Goal: Task Accomplishment & Management: Complete application form

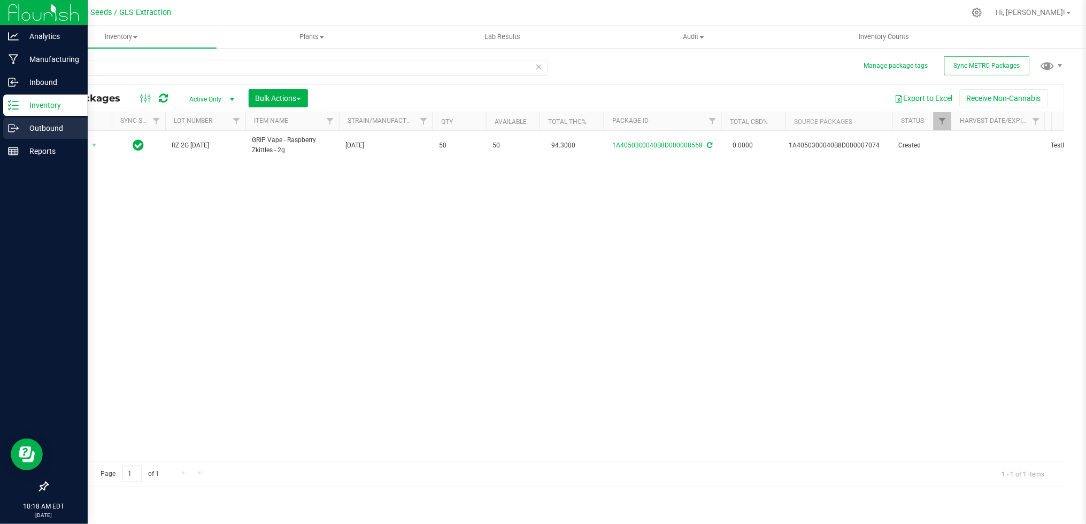
click at [41, 126] on p "Outbound" at bounding box center [51, 128] width 64 height 13
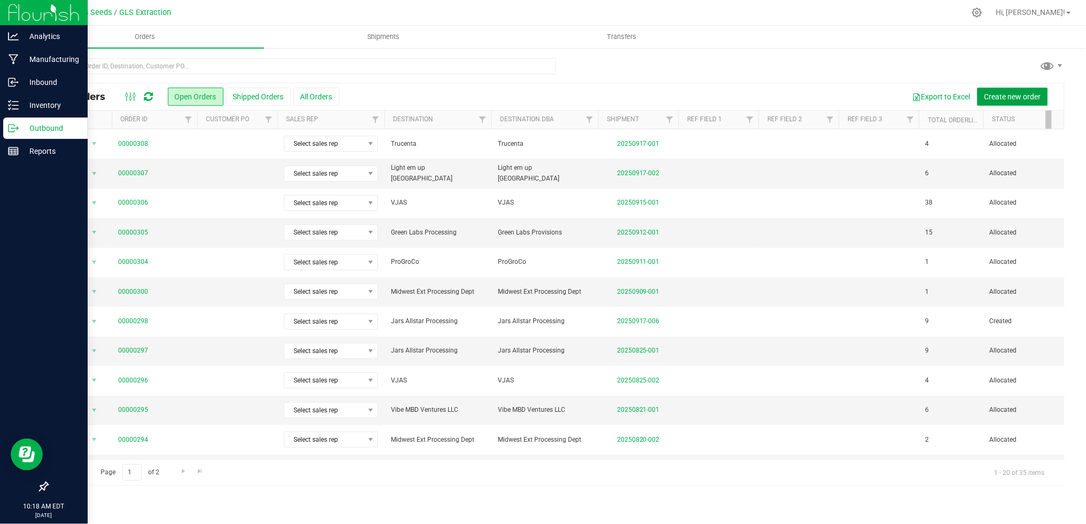
click at [1008, 97] on span "Create new order" at bounding box center [1012, 96] width 57 height 9
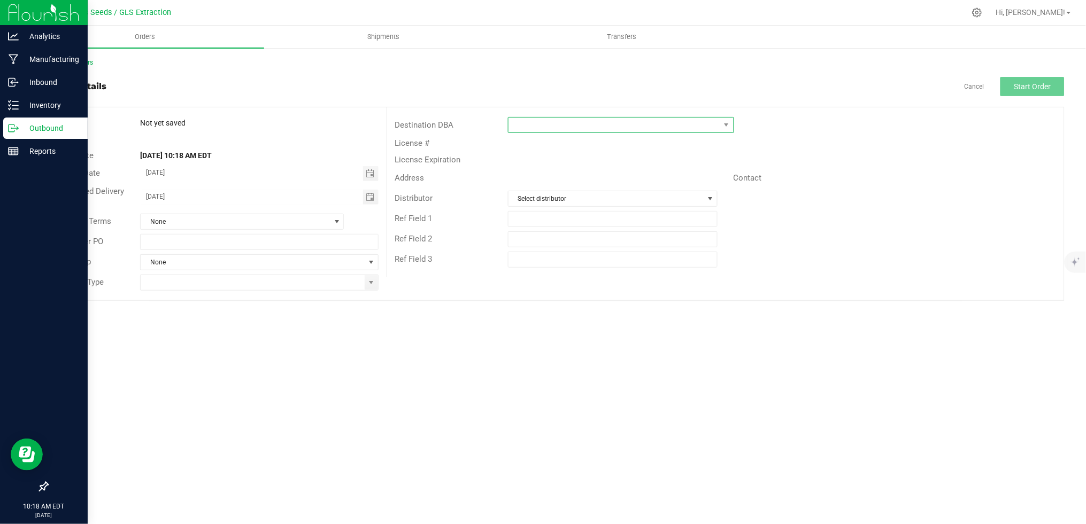
click at [570, 123] on span at bounding box center [614, 125] width 212 height 15
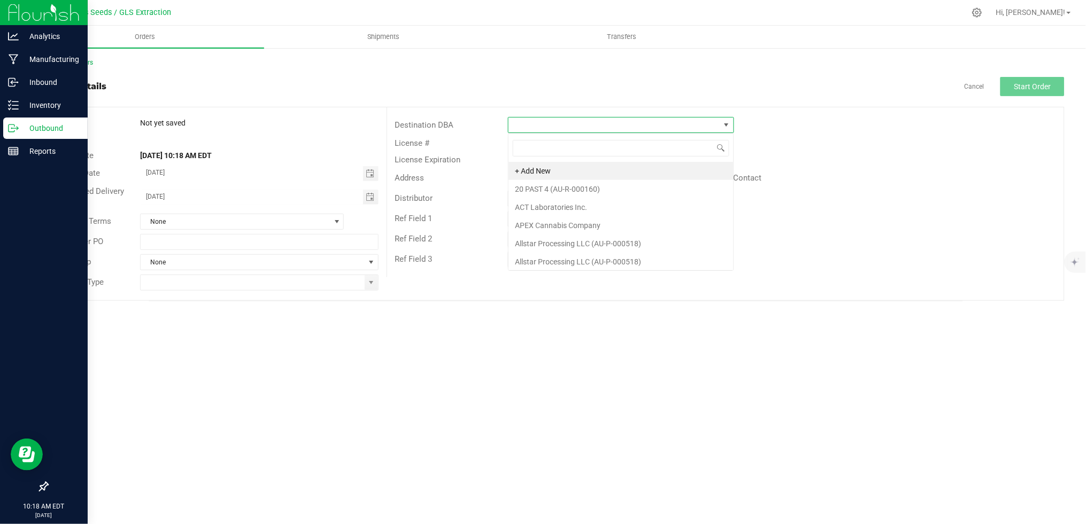
scroll to position [16, 226]
type input "season"
click at [607, 173] on li "Season 3" at bounding box center [620, 171] width 225 height 18
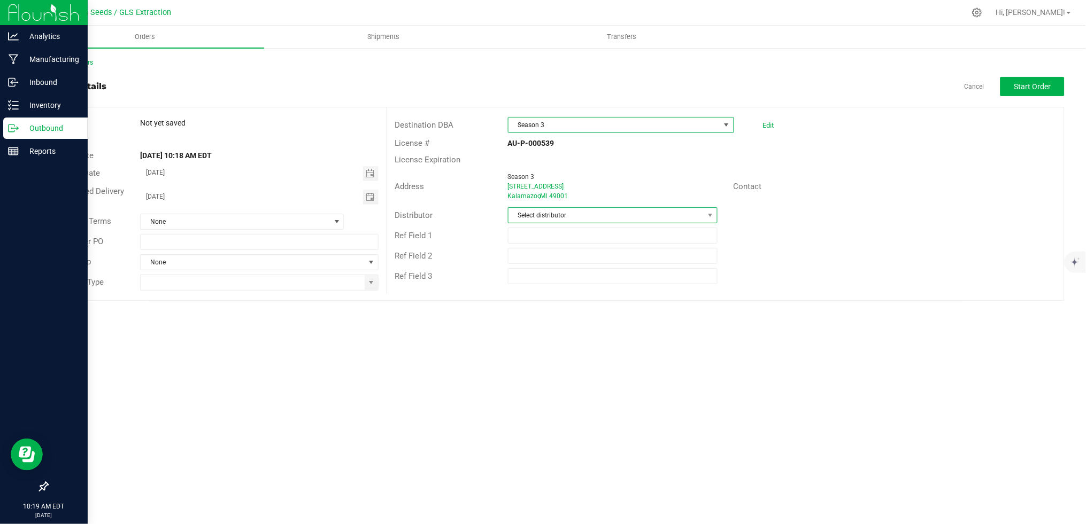
click at [599, 214] on span "Select distributor" at bounding box center [605, 215] width 195 height 15
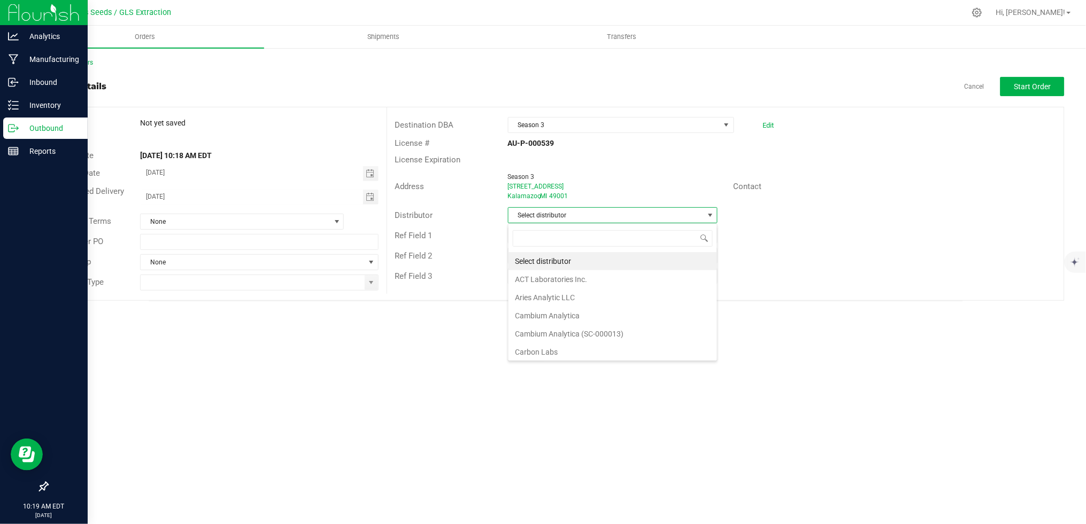
scroll to position [16, 209]
type input "mot"
click at [579, 261] on li "Motas Transportation" at bounding box center [612, 261] width 208 height 18
click at [367, 284] on span at bounding box center [371, 283] width 9 height 9
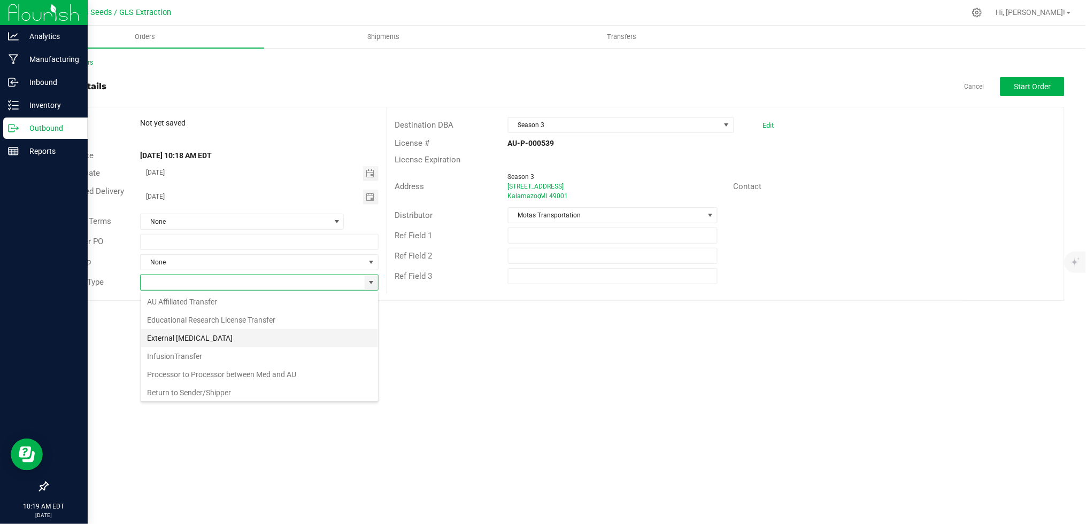
scroll to position [75, 0]
click at [272, 367] on li "Wholesale Transfer" at bounding box center [259, 373] width 237 height 18
type input "Wholesale Transfer"
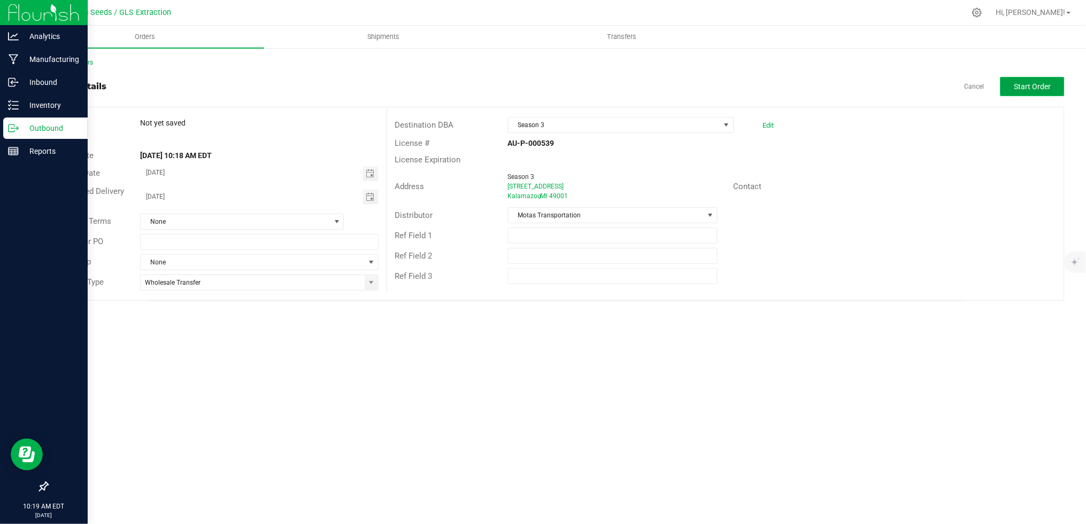
click at [1027, 84] on span "Start Order" at bounding box center [1032, 86] width 37 height 9
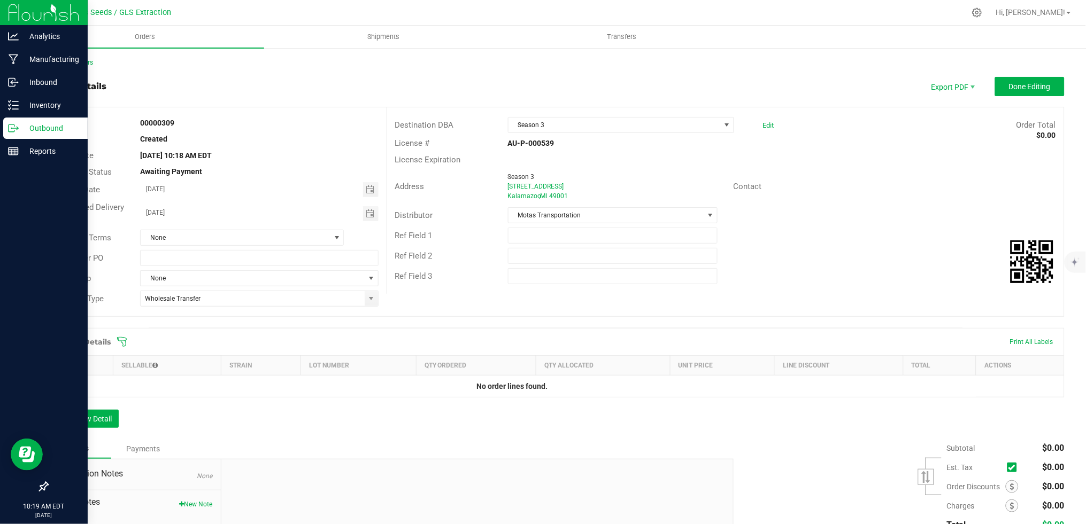
click at [124, 341] on icon at bounding box center [122, 342] width 10 height 10
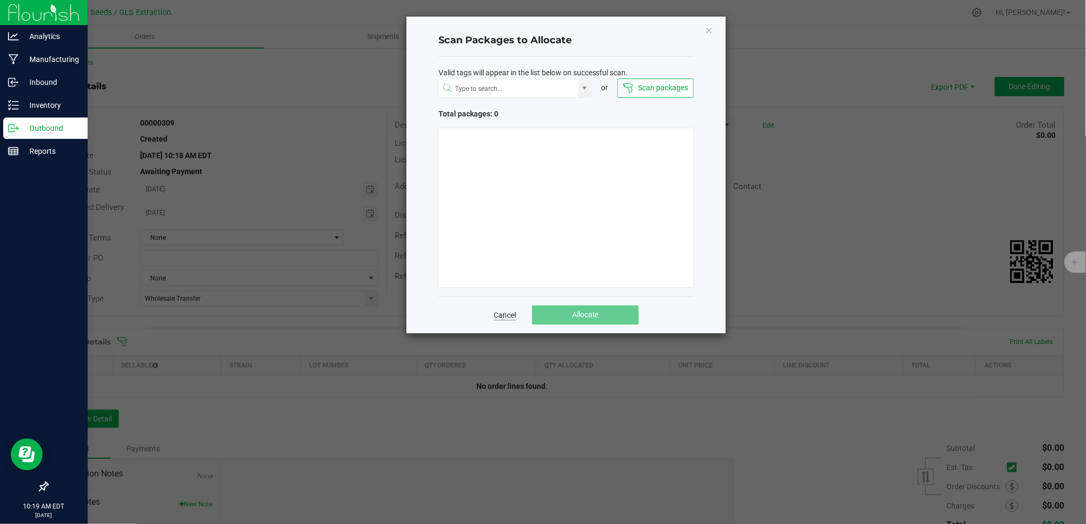
click at [499, 317] on link "Cancel" at bounding box center [504, 315] width 22 height 11
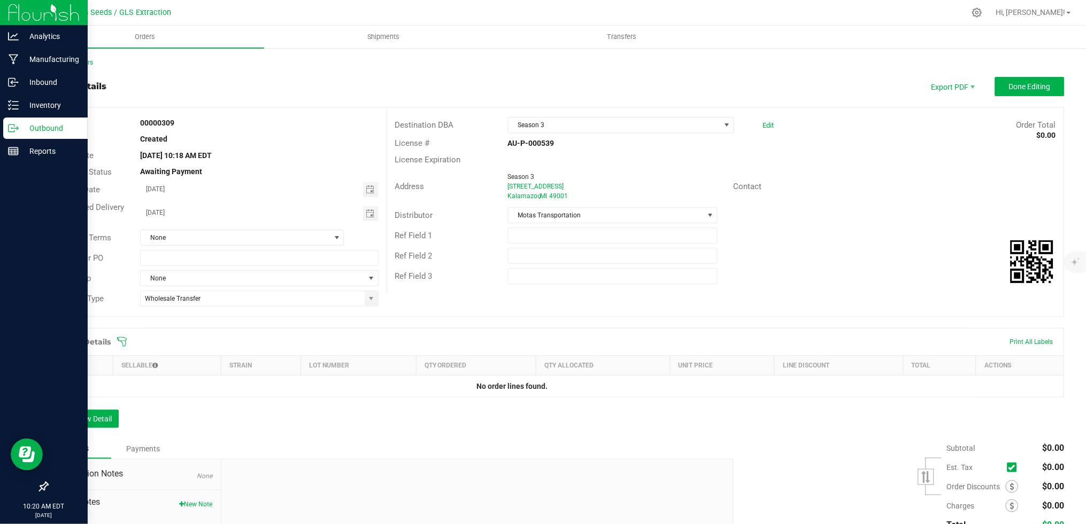
click at [125, 343] on icon at bounding box center [122, 342] width 11 height 11
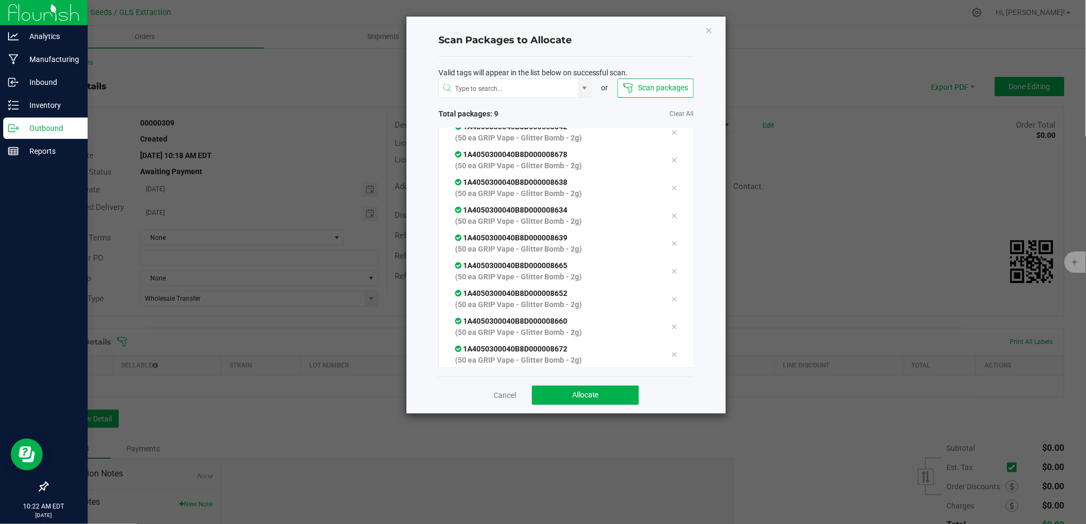
scroll to position [37, 0]
click at [599, 391] on span "Allocate" at bounding box center [585, 395] width 27 height 9
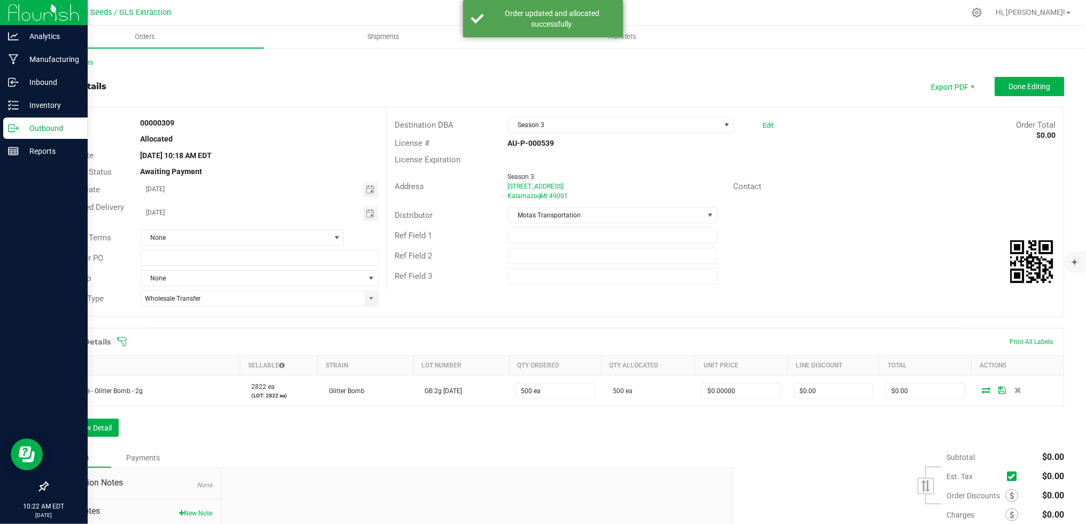
click at [122, 344] on icon at bounding box center [122, 342] width 10 height 10
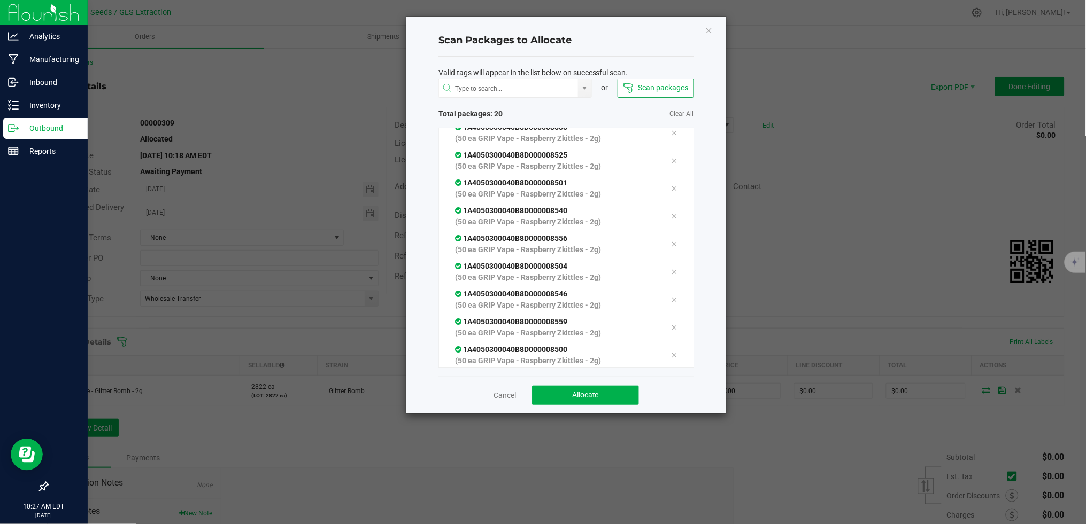
scroll to position [343, 0]
click at [609, 389] on button "Allocate" at bounding box center [585, 395] width 107 height 19
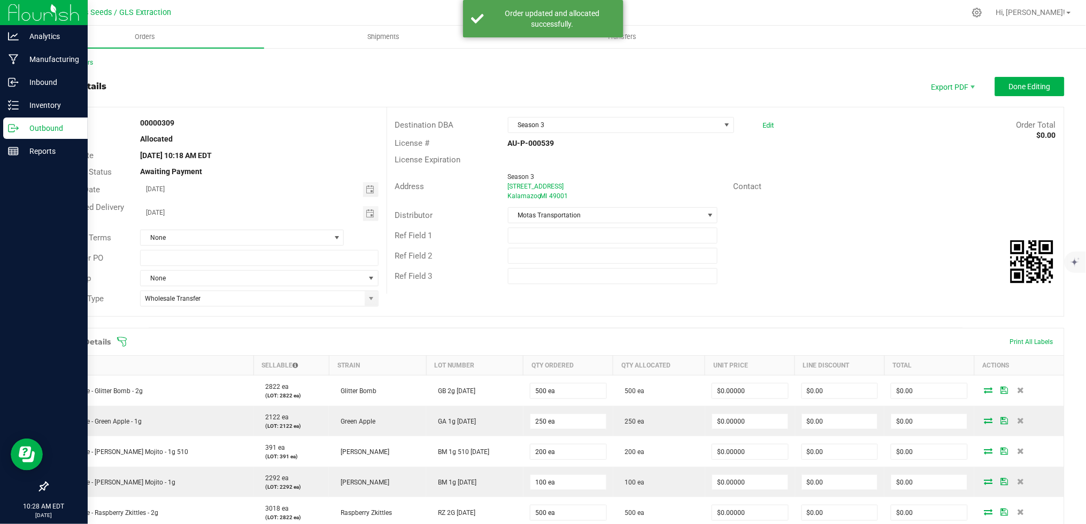
click at [125, 347] on icon at bounding box center [122, 342] width 11 height 11
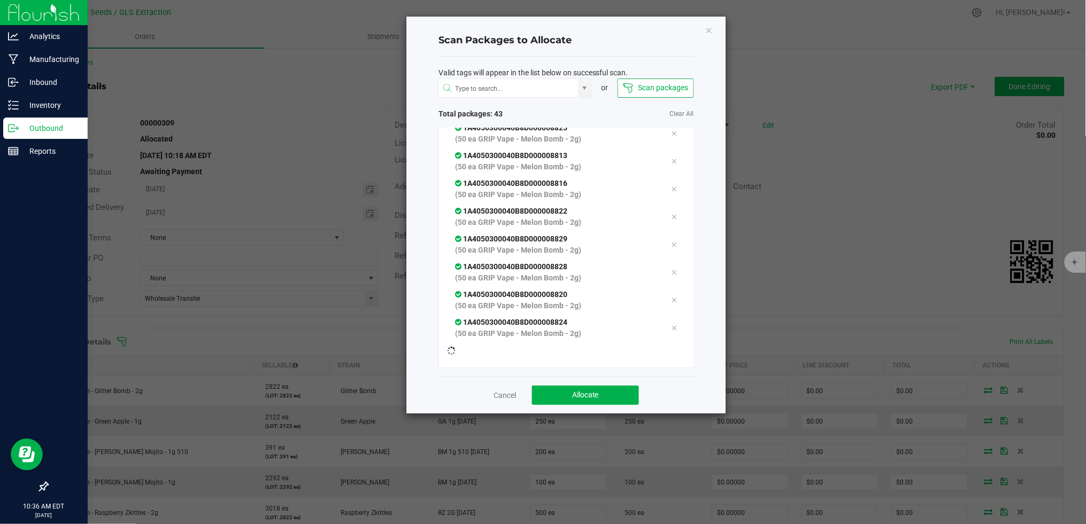
scroll to position [981, 0]
click at [597, 391] on span "Allocate" at bounding box center [585, 395] width 27 height 9
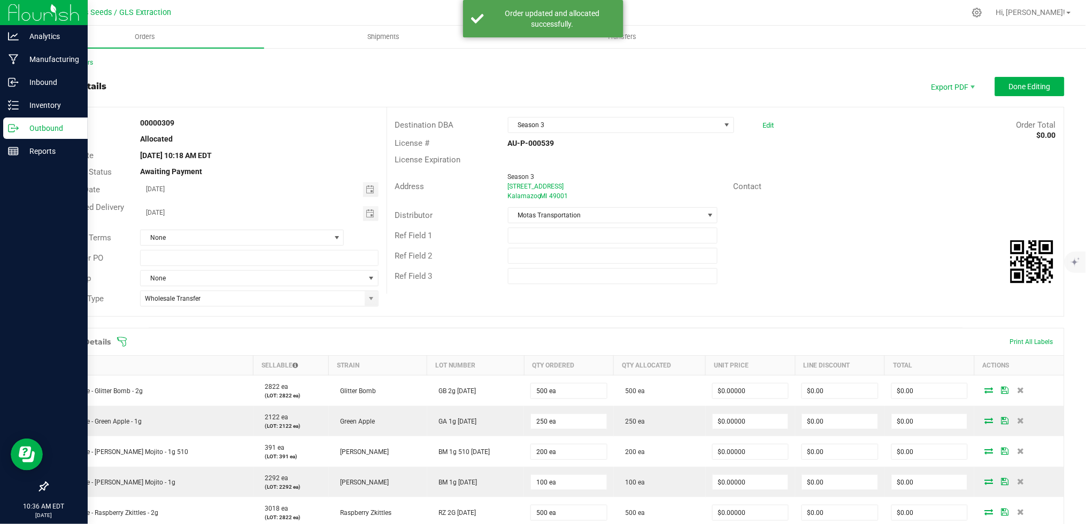
click at [1014, 75] on div "Back to Orders Order details Export PDF Done Editing Order # 00000309 Status Al…" at bounding box center [555, 518] width 1017 height 921
click at [1017, 85] on span "Done Editing" at bounding box center [1030, 86] width 42 height 9
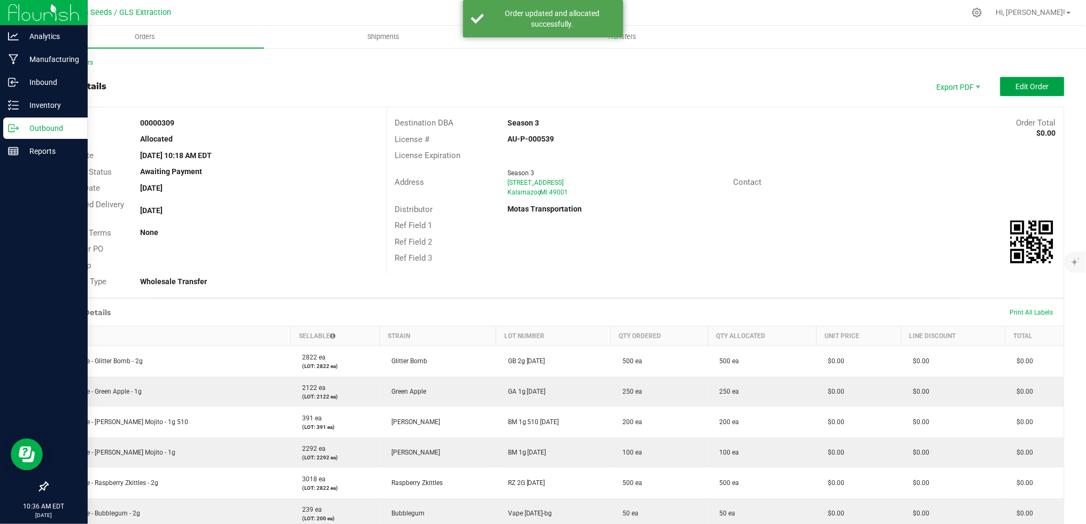
click at [1017, 87] on span "Edit Order" at bounding box center [1032, 86] width 33 height 9
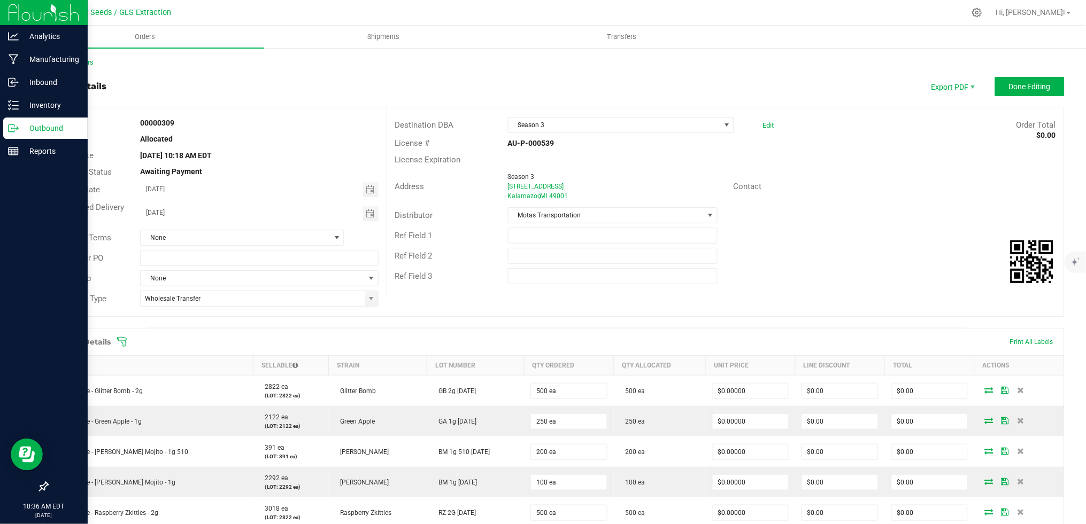
click at [122, 338] on icon at bounding box center [122, 342] width 11 height 11
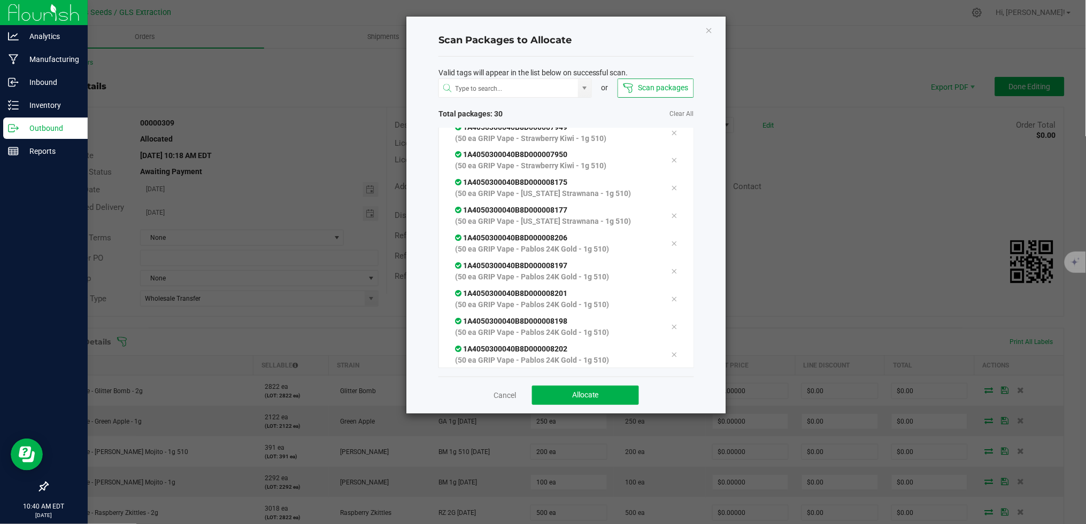
scroll to position [592, 0]
click at [542, 393] on button "Allocate" at bounding box center [585, 395] width 107 height 19
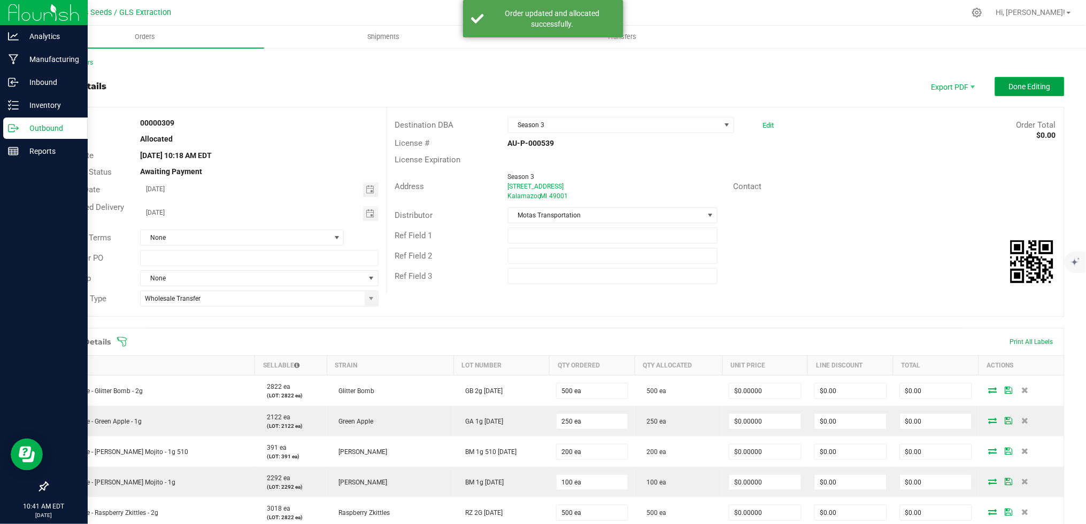
click at [1016, 89] on span "Done Editing" at bounding box center [1030, 86] width 42 height 9
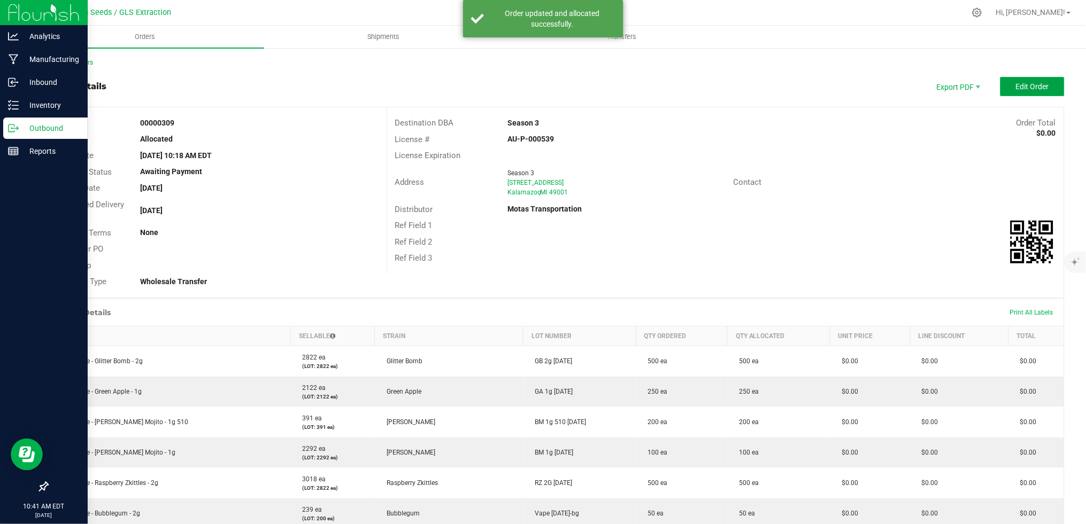
click at [1025, 91] on button "Edit Order" at bounding box center [1032, 86] width 64 height 19
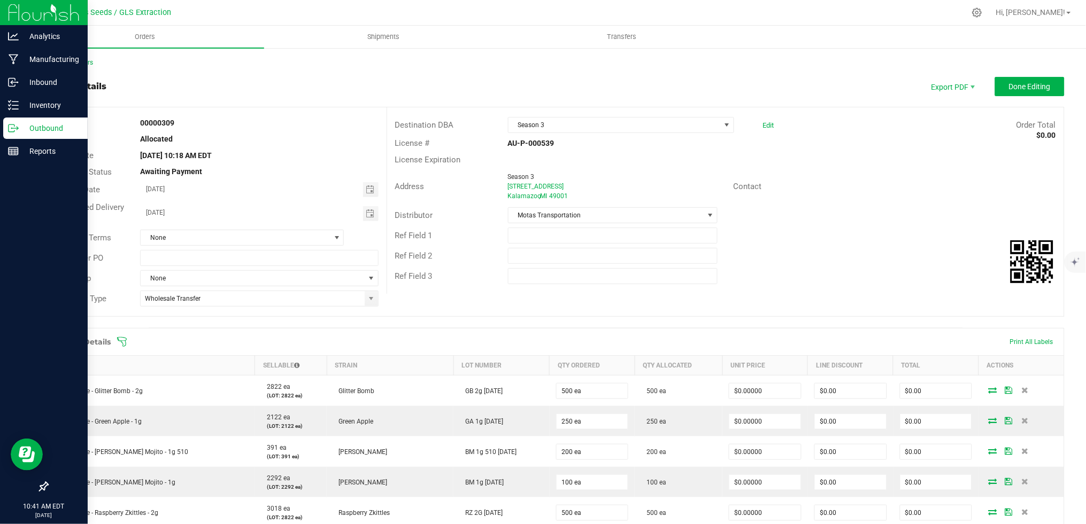
click at [122, 344] on icon at bounding box center [122, 342] width 11 height 11
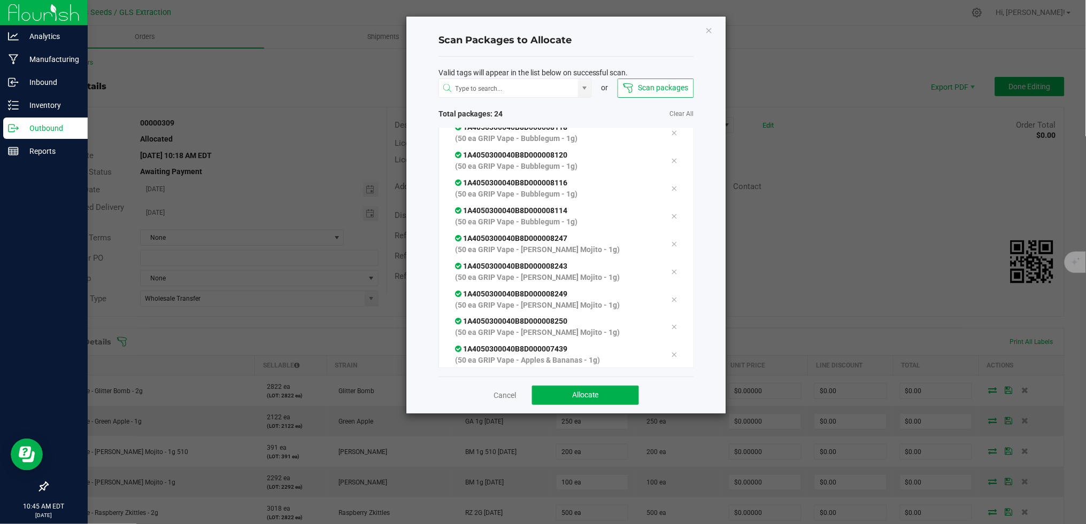
scroll to position [426, 0]
click at [601, 394] on button "Allocate" at bounding box center [585, 395] width 107 height 19
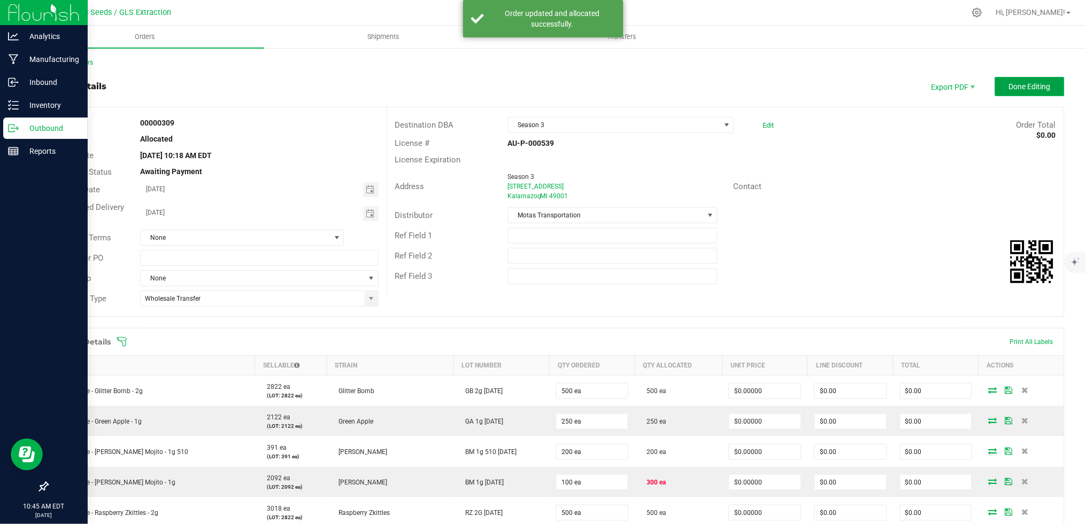
click at [1023, 86] on span "Done Editing" at bounding box center [1030, 86] width 42 height 9
